Goal: Find contact information: Find contact information

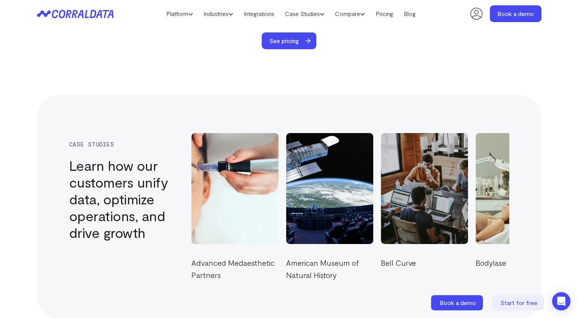
scroll to position [3273, 0]
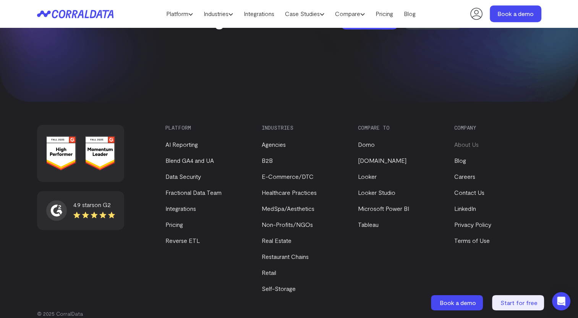
click at [467, 141] on link "About Us" at bounding box center [466, 144] width 24 height 7
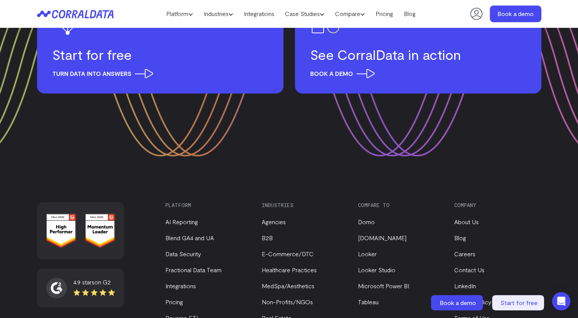
scroll to position [993, 0]
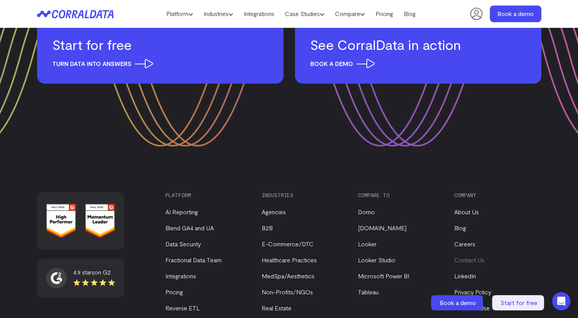
click at [466, 257] on link "Contact Us" at bounding box center [469, 260] width 30 height 7
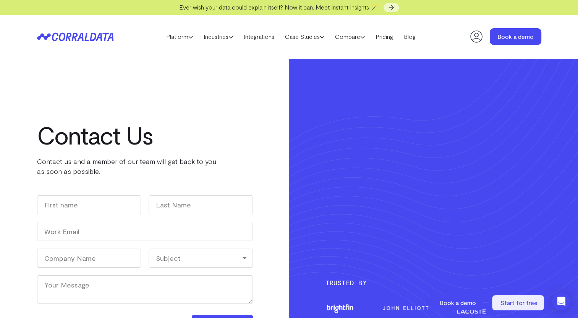
drag, startPoint x: 0, startPoint y: 112, endPoint x: -2, endPoint y: 193, distance: 80.6
